Goal: Task Accomplishment & Management: Manage account settings

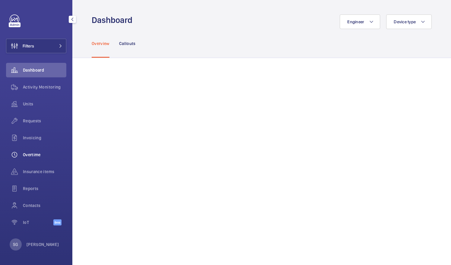
click at [34, 151] on span "Overtime" at bounding box center [44, 154] width 43 height 6
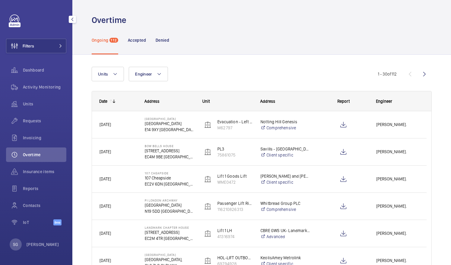
click at [34, 151] on div "Overtime" at bounding box center [36, 154] width 60 height 14
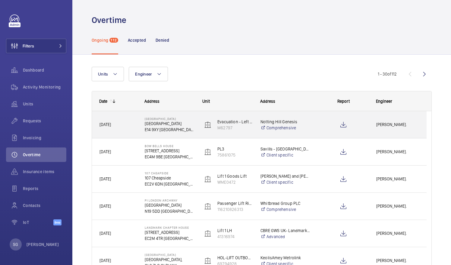
click at [400, 125] on span "[PERSON_NAME]." at bounding box center [398, 124] width 43 height 7
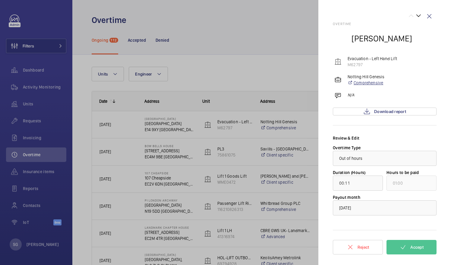
click at [377, 84] on link "Comprehensive" at bounding box center [366, 83] width 37 height 6
